Goal: Task Accomplishment & Management: Manage account settings

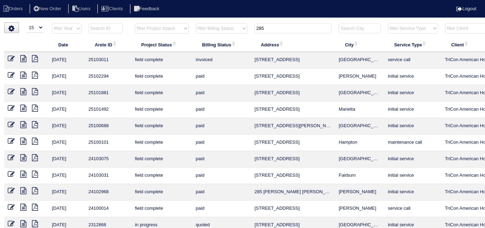
select select "15"
drag, startPoint x: 288, startPoint y: 30, endPoint x: 212, endPoint y: 20, distance: 76.5
click at [216, 24] on tr "filter Year -- Any Year -- 2025 2024 2023 2022 2021 2020 2019 filter Project St…" at bounding box center [308, 30] width 608 height 14
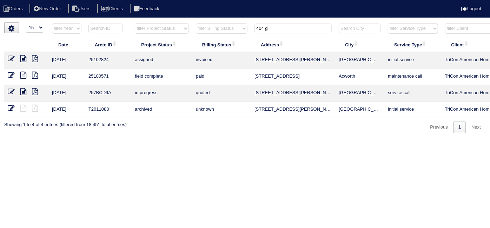
type input "404 g"
click at [12, 59] on icon at bounding box center [11, 58] width 7 height 7
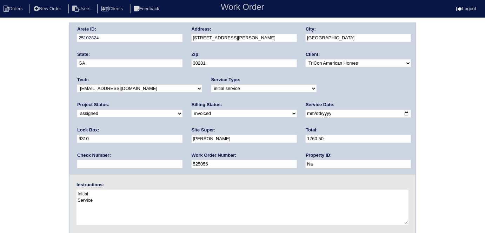
click at [45, 98] on div "Arete ID: 25102824 Address: 404 Gresham Dr City: Stockbridge State: GA Zip: 302…" at bounding box center [242, 164] width 485 height 284
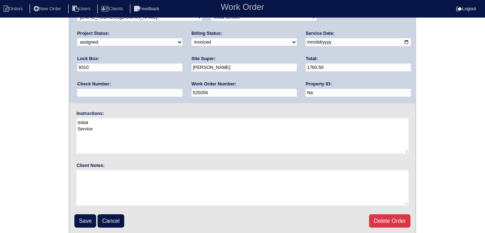
scroll to position [72, 0]
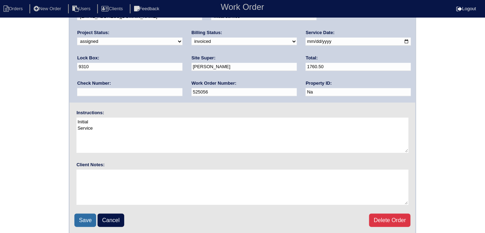
click at [87, 220] on input "Save" at bounding box center [85, 219] width 22 height 13
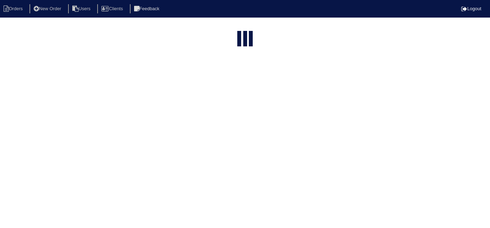
select select "15"
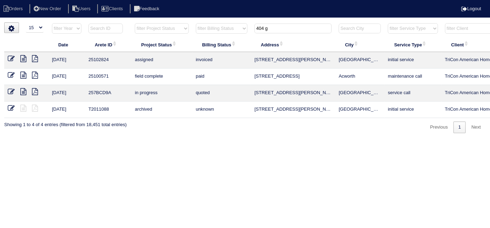
click at [12, 61] on icon at bounding box center [11, 58] width 7 height 7
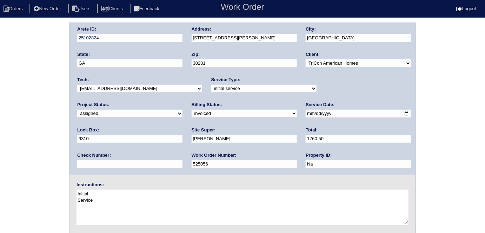
click at [182, 135] on input "9310" at bounding box center [129, 139] width 105 height 8
type input "9310/1742"
click at [54, 126] on div "Arete ID: 25102824 Address: 404 Gresham Dr City: Stockbridge State: GA Zip: 302…" at bounding box center [242, 164] width 485 height 284
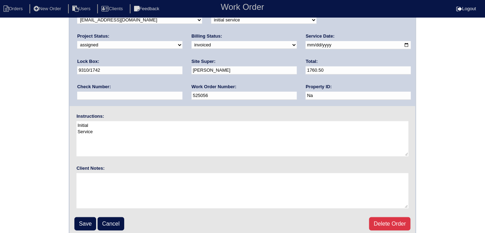
scroll to position [72, 0]
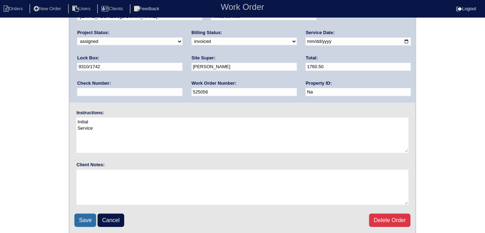
click at [86, 220] on input "Save" at bounding box center [85, 219] width 22 height 13
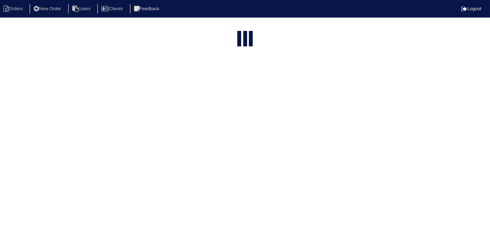
select select "15"
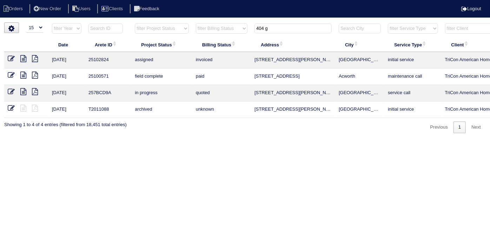
drag, startPoint x: 311, startPoint y: 24, endPoint x: 231, endPoint y: 26, distance: 79.4
click at [231, 26] on tr "filter Year -- Any Year -- 2025 2024 2023 2022 2021 2020 2019 filter Project St…" at bounding box center [308, 30] width 608 height 14
